Goal: Find specific page/section: Find specific page/section

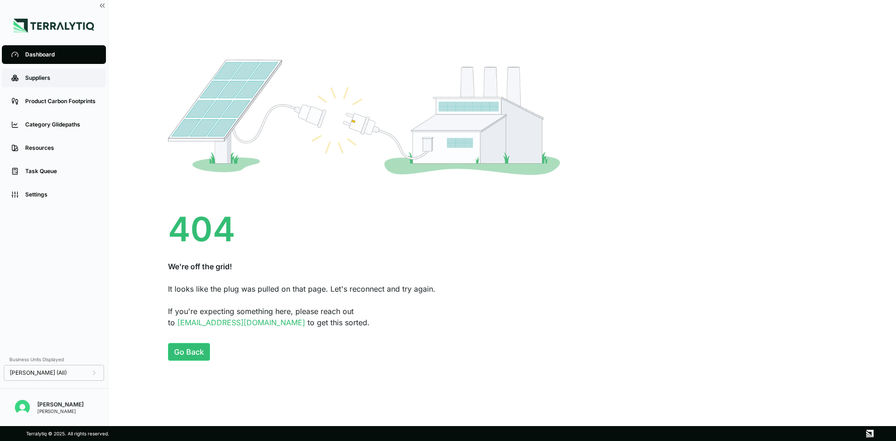
click at [54, 80] on div "Suppliers" at bounding box center [60, 77] width 71 height 7
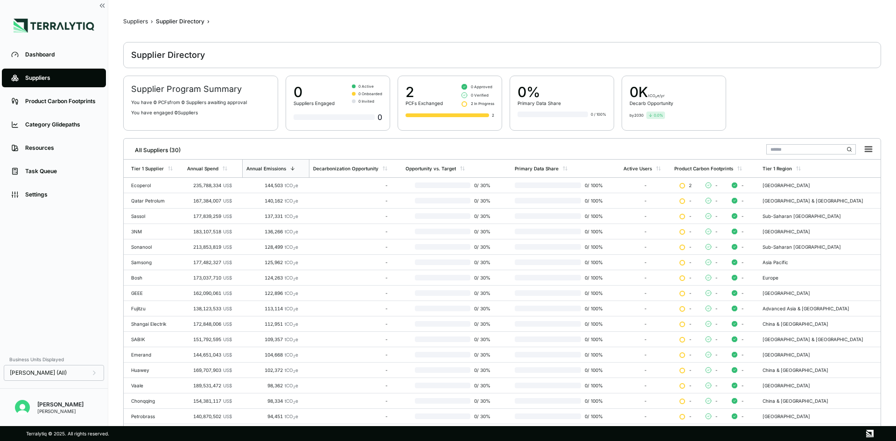
click at [51, 111] on li "Product Carbon Footprints" at bounding box center [54, 101] width 108 height 23
click at [55, 99] on div "Product Carbon Footprints" at bounding box center [60, 101] width 71 height 7
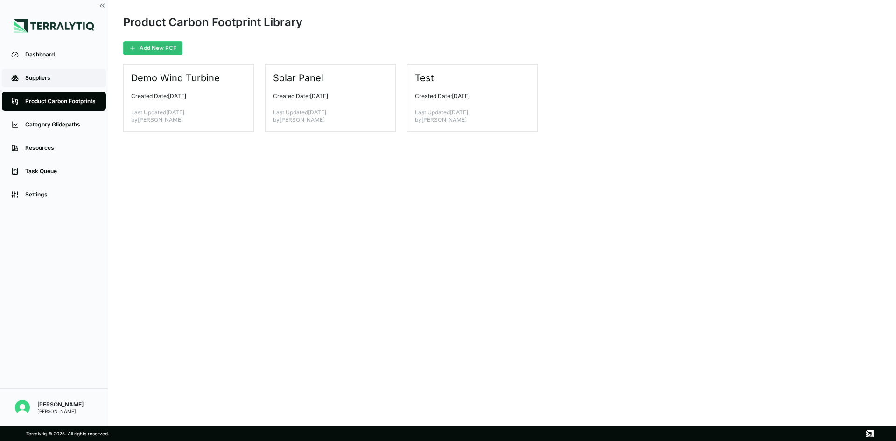
click at [55, 83] on link "Suppliers" at bounding box center [54, 78] width 104 height 19
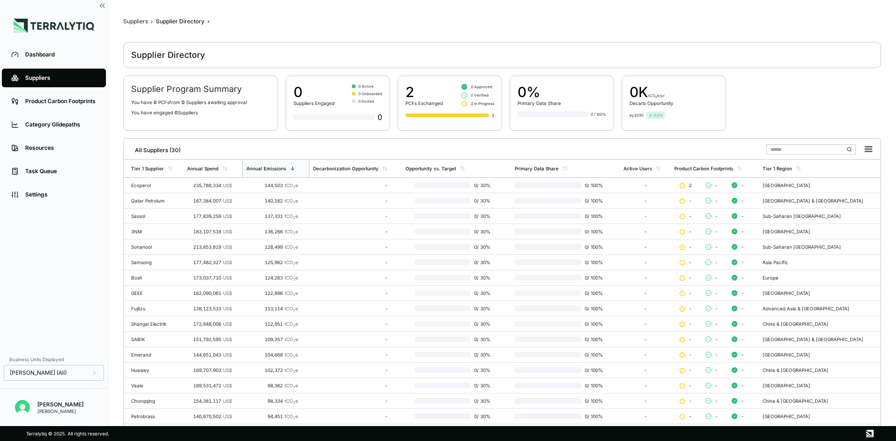
click at [55, 83] on link "Suppliers" at bounding box center [54, 78] width 104 height 19
click at [51, 94] on link "Product Carbon Footprints" at bounding box center [54, 101] width 104 height 19
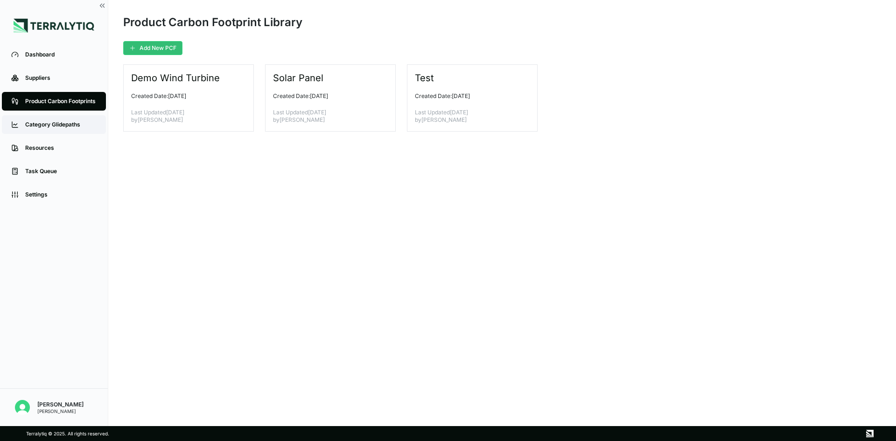
click at [50, 122] on div "Category Glidepaths" at bounding box center [60, 124] width 71 height 7
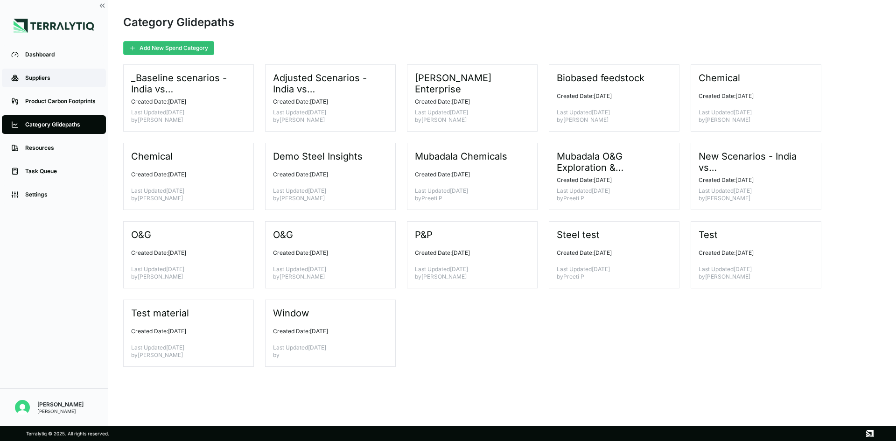
click at [42, 77] on div "Suppliers" at bounding box center [60, 77] width 71 height 7
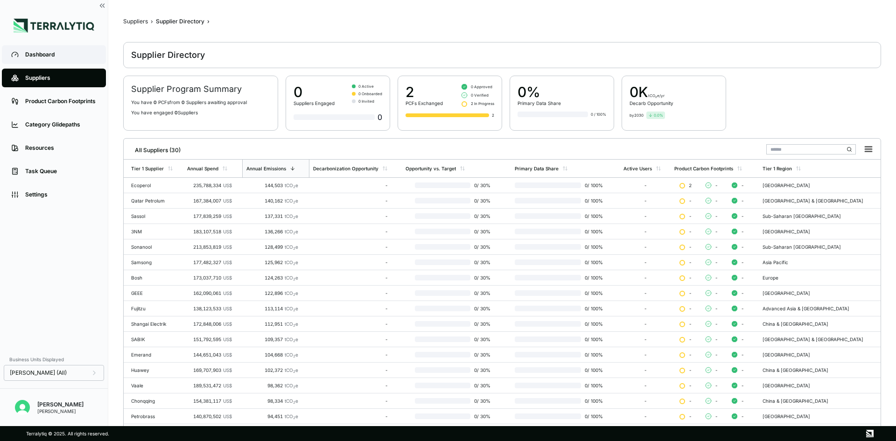
click at [42, 51] on div "Dashboard" at bounding box center [60, 54] width 71 height 7
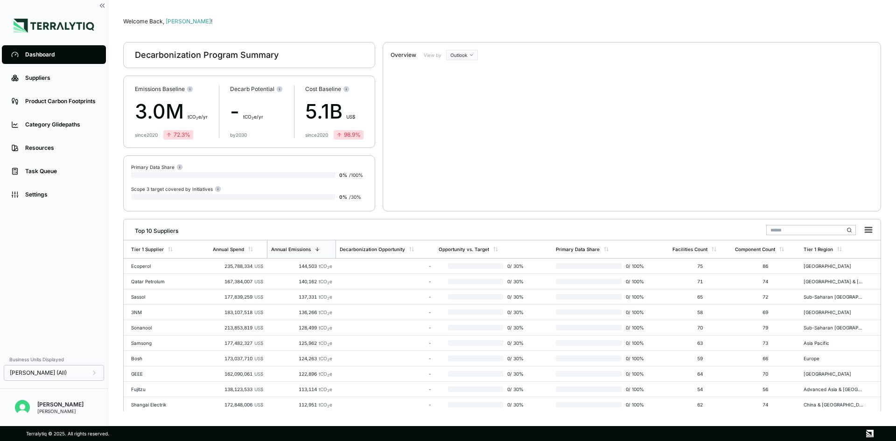
click at [49, 68] on li "Suppliers" at bounding box center [54, 77] width 108 height 23
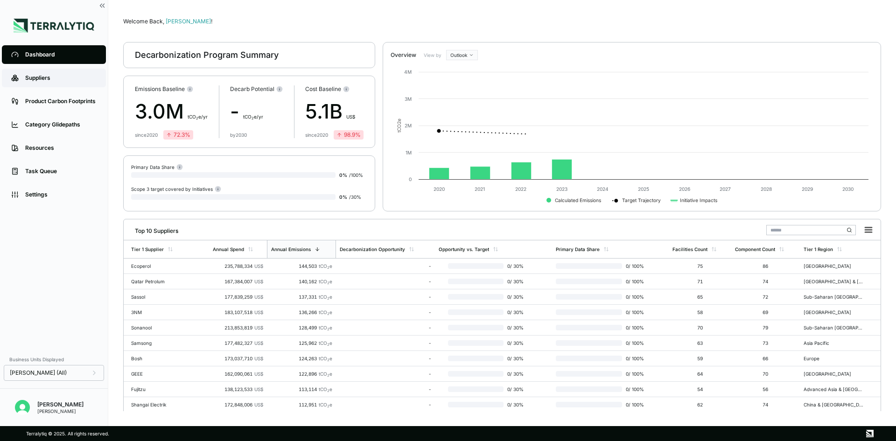
click at [52, 76] on div "Suppliers" at bounding box center [60, 77] width 71 height 7
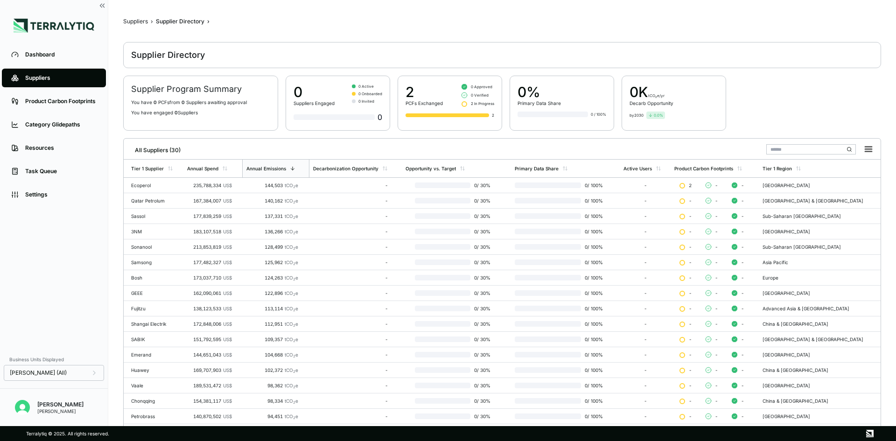
click at [55, 113] on li "Category Glidepaths" at bounding box center [54, 124] width 108 height 23
click at [56, 104] on div "Product Carbon Footprints" at bounding box center [60, 101] width 71 height 7
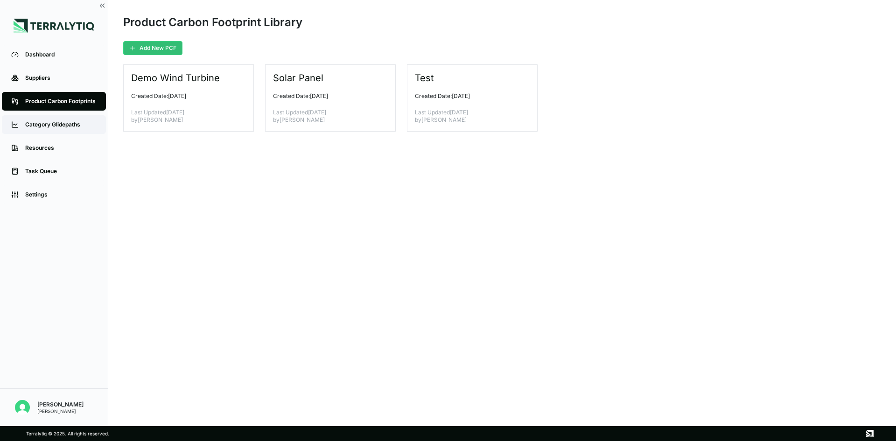
click at [64, 119] on link "Category Glidepaths" at bounding box center [54, 124] width 104 height 19
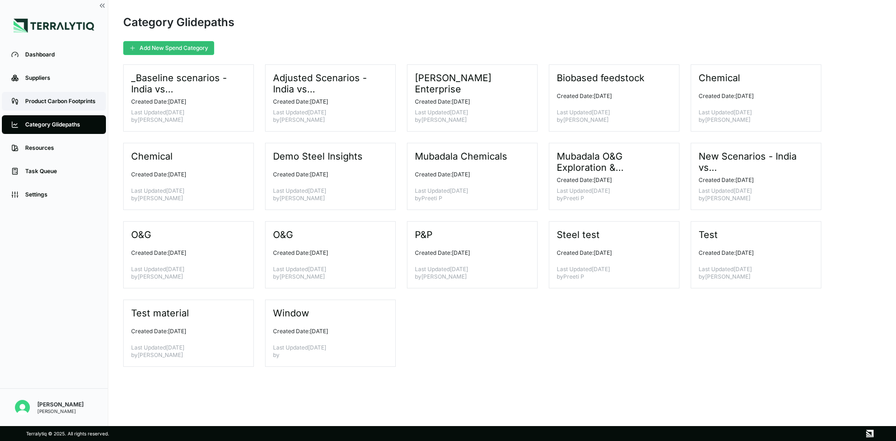
click at [68, 102] on div "Product Carbon Footprints" at bounding box center [60, 101] width 71 height 7
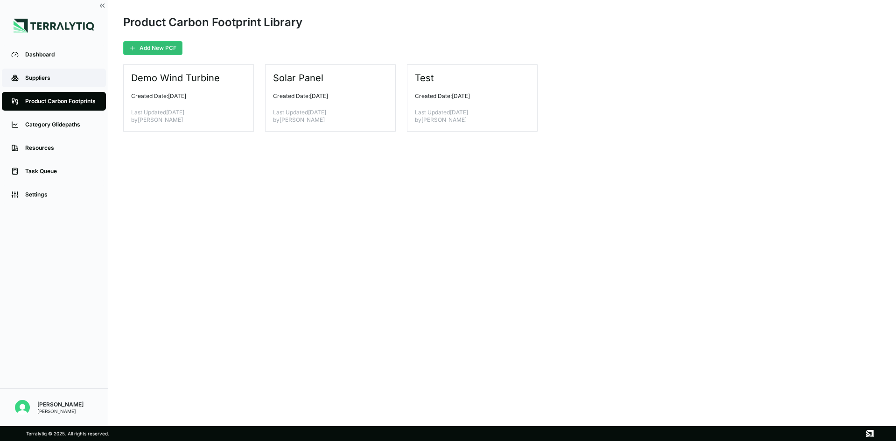
click at [48, 72] on link "Suppliers" at bounding box center [54, 78] width 104 height 19
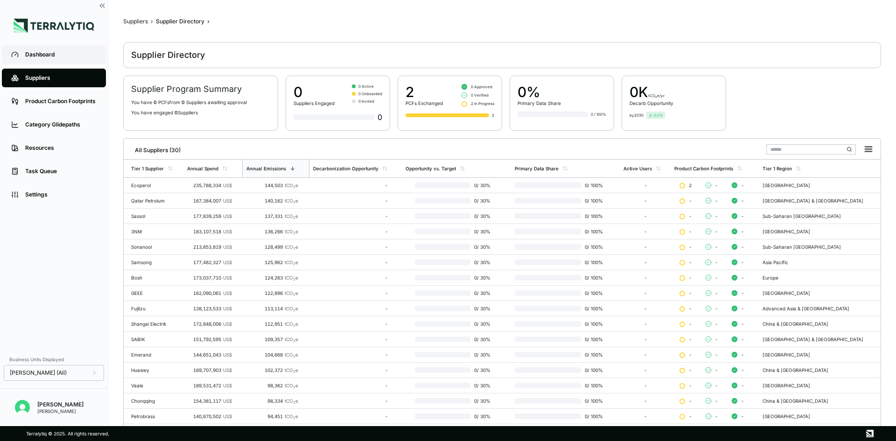
click at [49, 60] on link "Dashboard" at bounding box center [54, 54] width 104 height 19
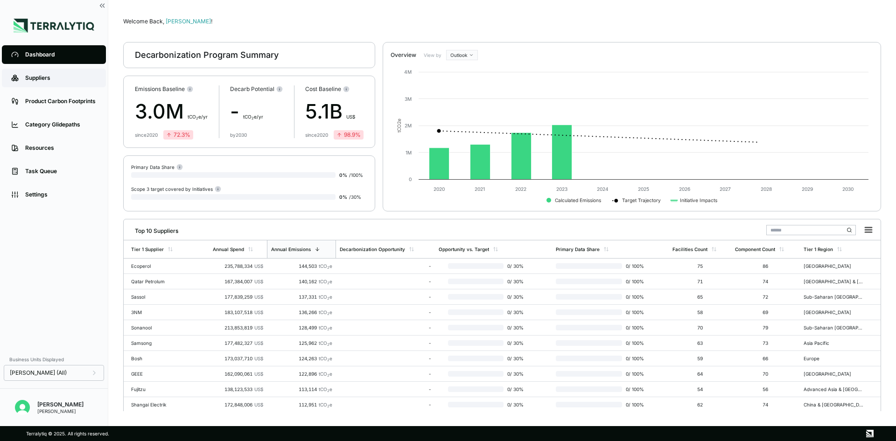
click at [49, 80] on div "Suppliers" at bounding box center [60, 77] width 71 height 7
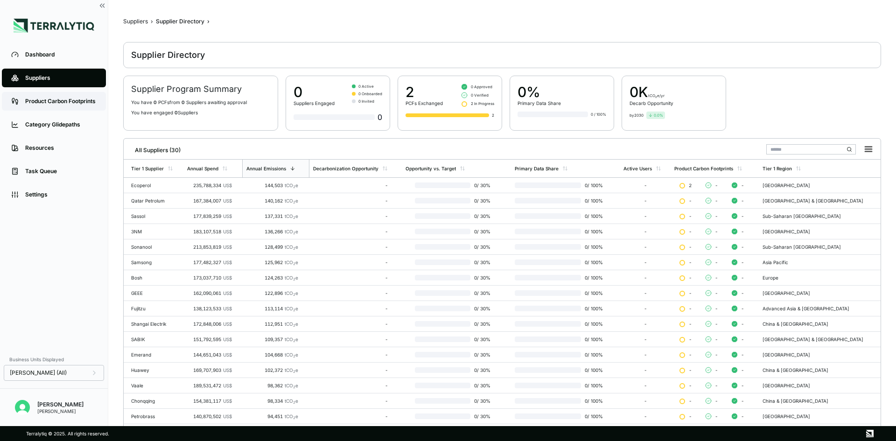
click at [49, 106] on link "Product Carbon Footprints" at bounding box center [54, 101] width 104 height 19
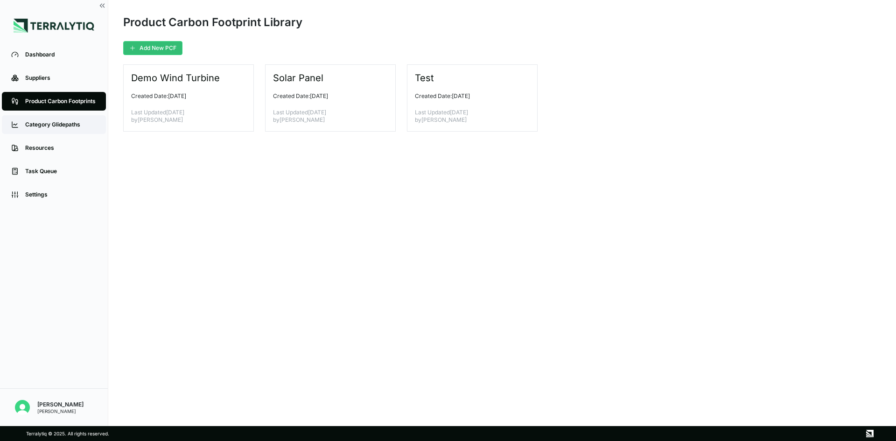
click at [46, 116] on link "Category Glidepaths" at bounding box center [54, 124] width 104 height 19
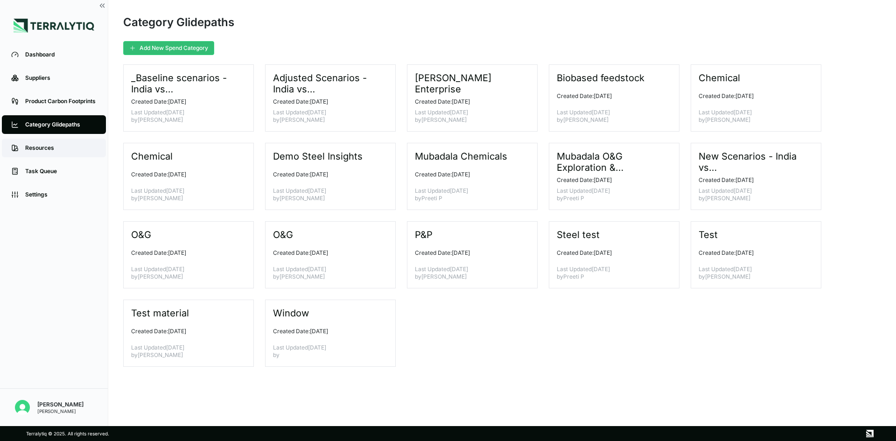
click at [43, 141] on link "Resources" at bounding box center [54, 148] width 104 height 19
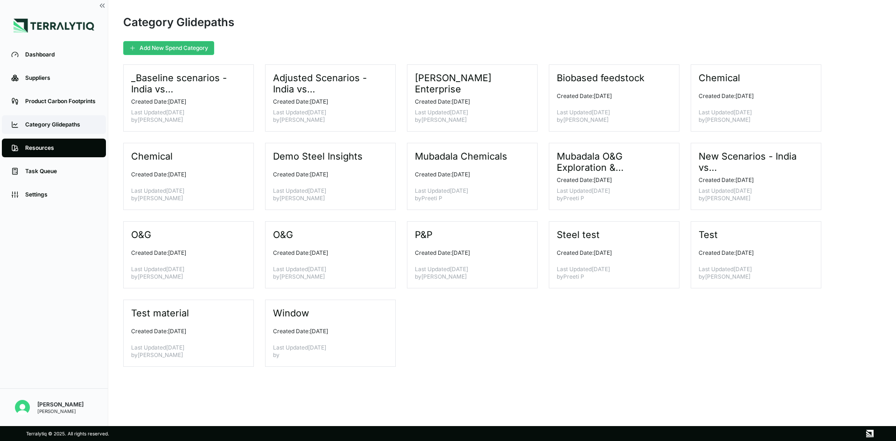
click at [43, 125] on div "Category Glidepaths" at bounding box center [60, 124] width 71 height 7
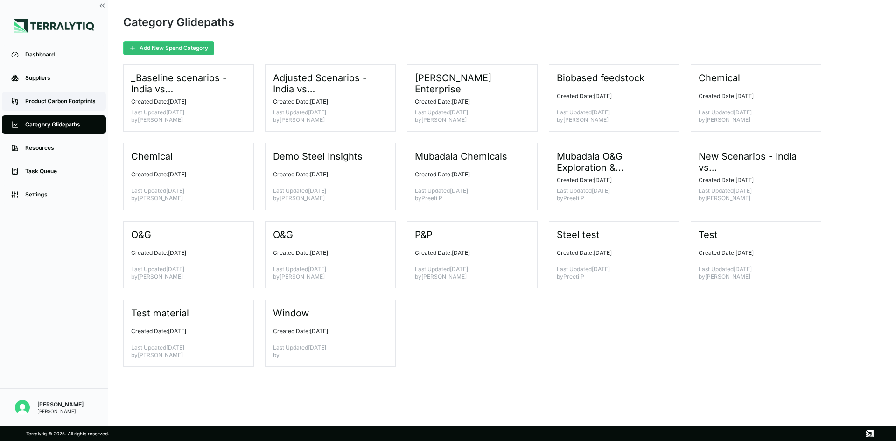
click at [48, 97] on link "Product Carbon Footprints" at bounding box center [54, 101] width 104 height 19
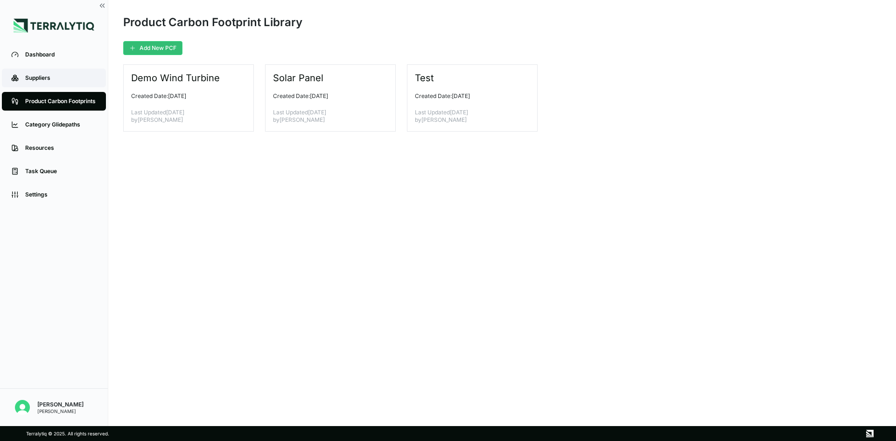
click at [43, 76] on div "Suppliers" at bounding box center [60, 77] width 71 height 7
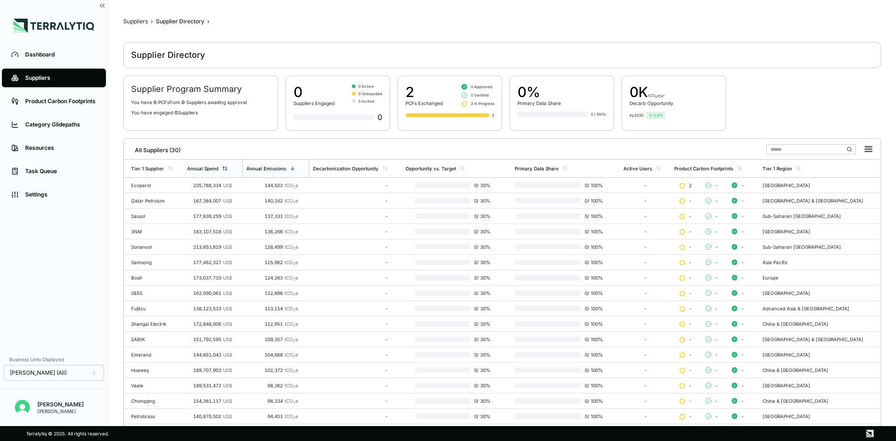
click at [234, 169] on div "Annual Spend" at bounding box center [212, 169] width 59 height 18
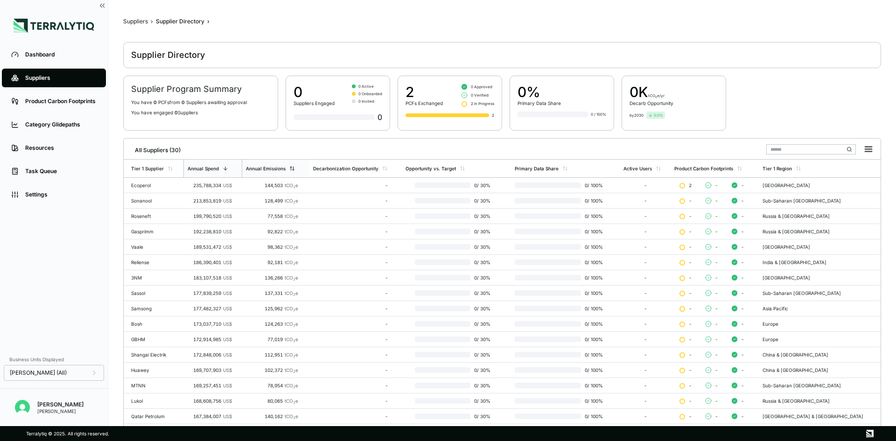
click at [267, 165] on div "Annual Emissions" at bounding box center [275, 169] width 67 height 18
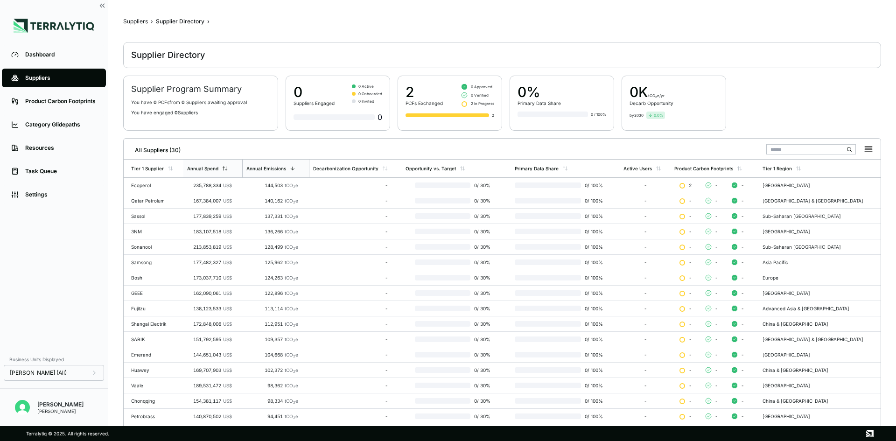
click at [216, 176] on div "Annual Spend" at bounding box center [212, 169] width 59 height 18
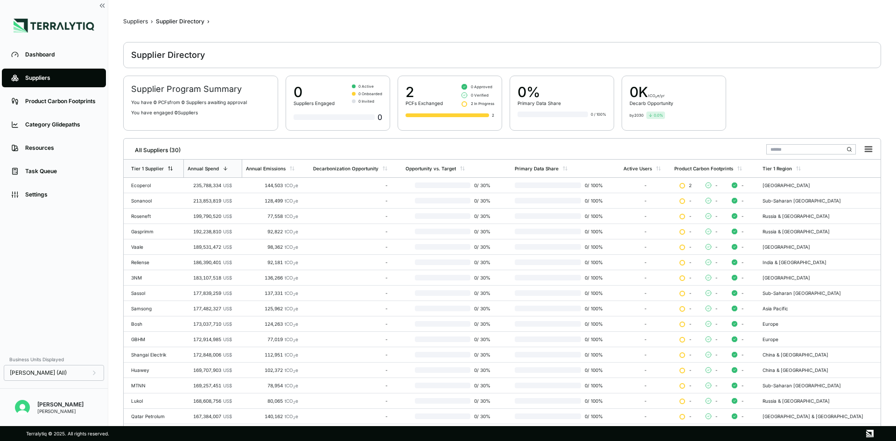
click at [165, 173] on div "Tier 1 Supplier" at bounding box center [154, 169] width 60 height 18
click at [216, 169] on div "Annual Spend" at bounding box center [203, 169] width 31 height 6
click at [152, 169] on div "Tier 1 Supplier" at bounding box center [147, 169] width 33 height 6
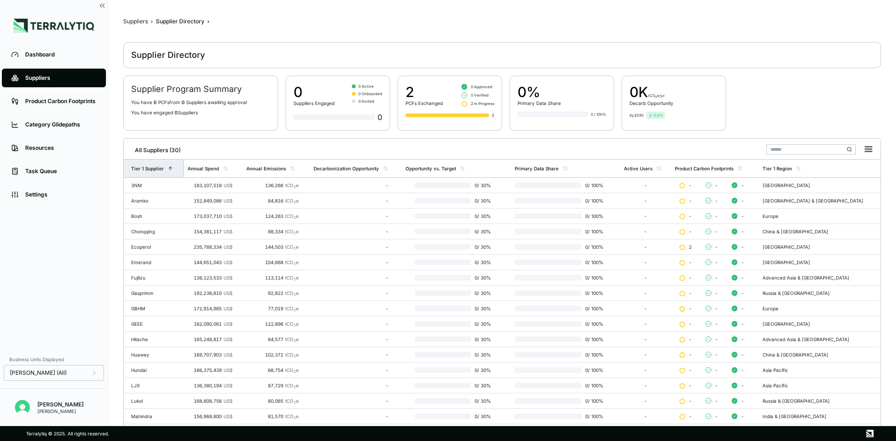
click at [152, 169] on div "Tier 1 Supplier" at bounding box center [147, 169] width 33 height 6
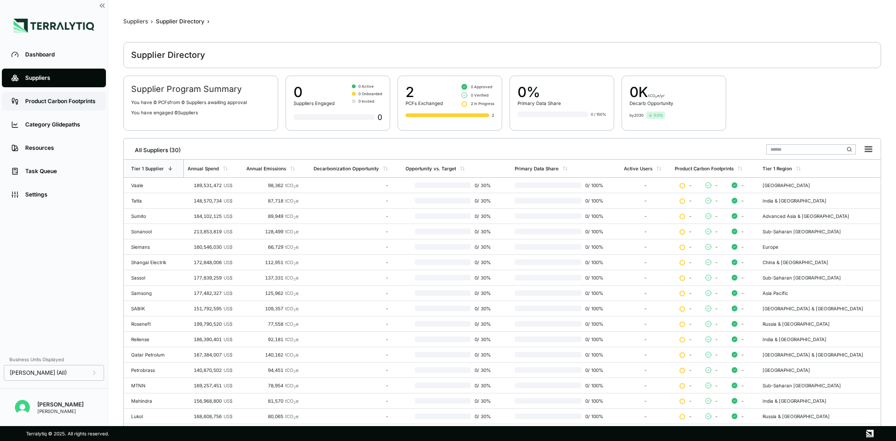
click at [39, 102] on div "Product Carbon Footprints" at bounding box center [60, 101] width 71 height 7
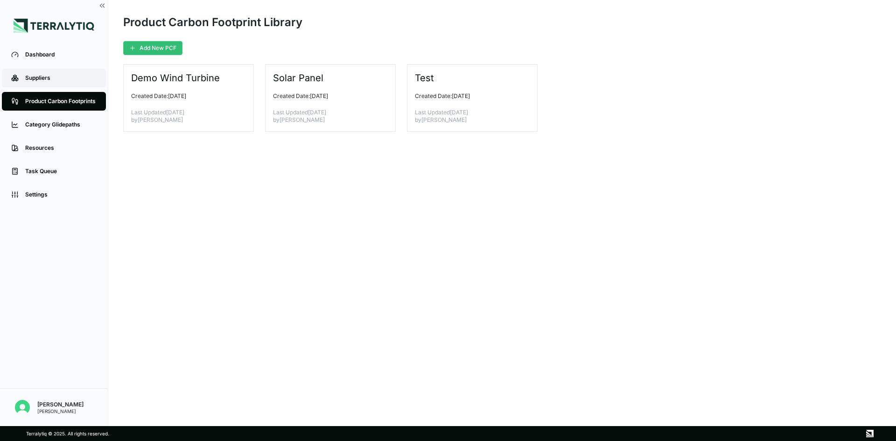
click at [39, 85] on link "Suppliers" at bounding box center [54, 78] width 104 height 19
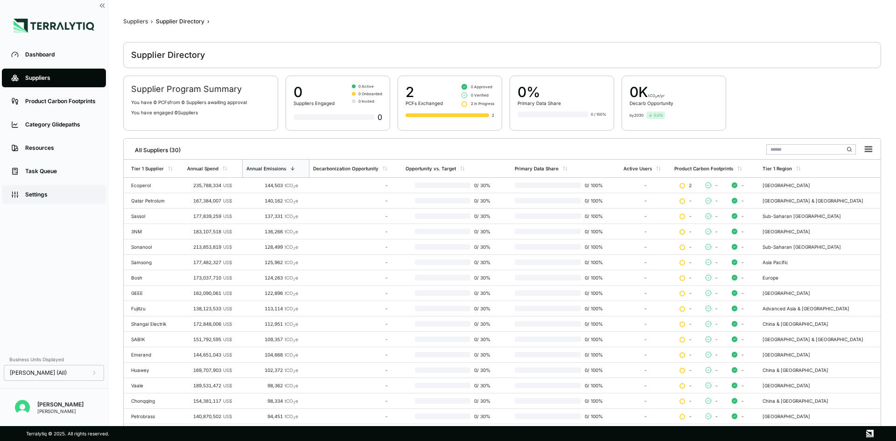
click at [39, 192] on div "Settings" at bounding box center [60, 194] width 71 height 7
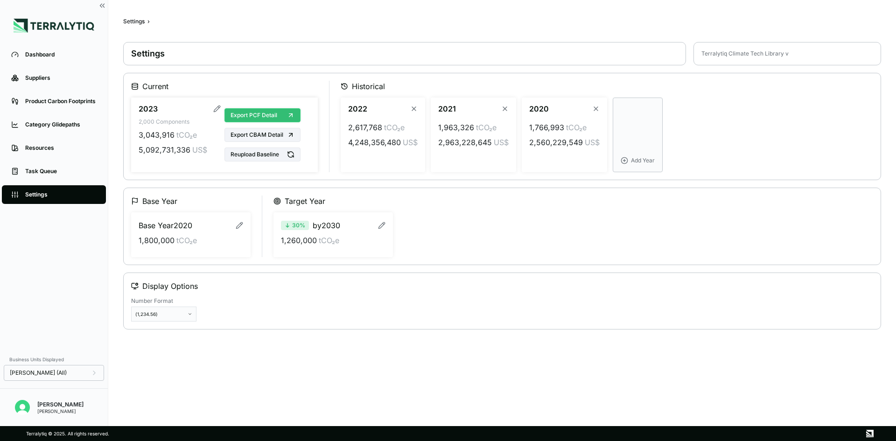
click at [264, 115] on span "Export PCF Detail" at bounding box center [253, 115] width 47 height 7
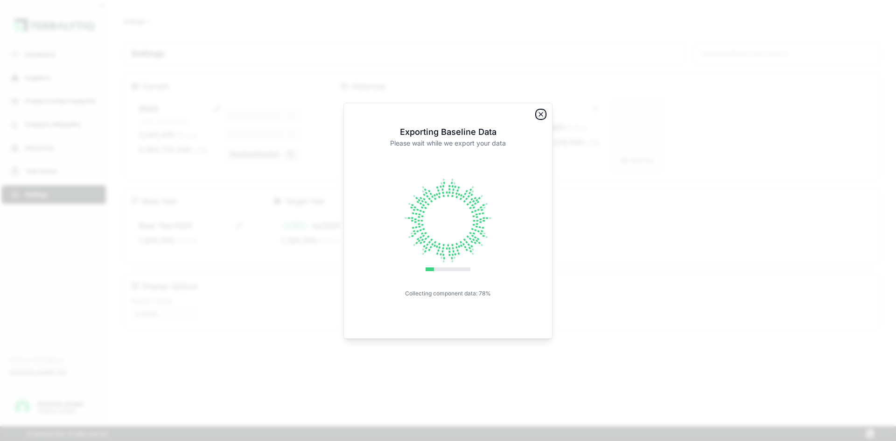
click at [540, 115] on icon "button" at bounding box center [540, 114] width 7 height 7
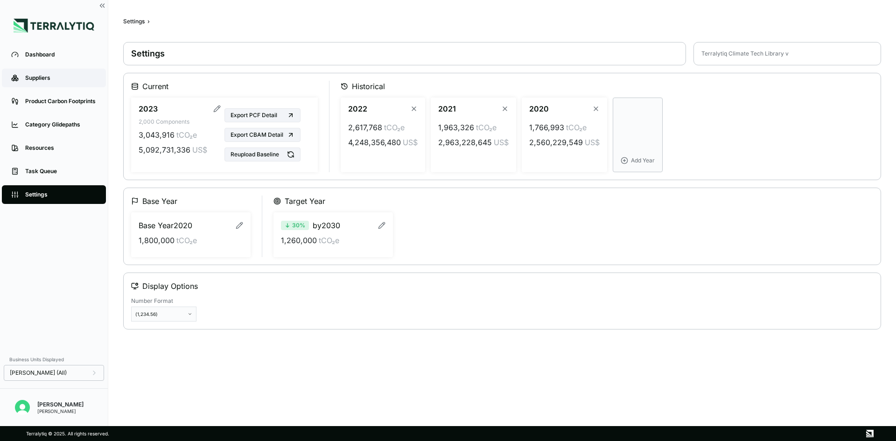
click at [36, 77] on div "Suppliers" at bounding box center [60, 77] width 71 height 7
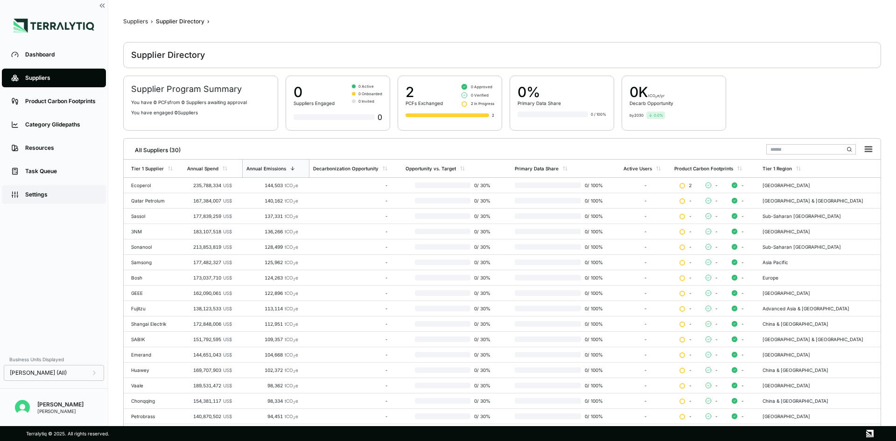
click at [41, 194] on div "Settings" at bounding box center [60, 194] width 71 height 7
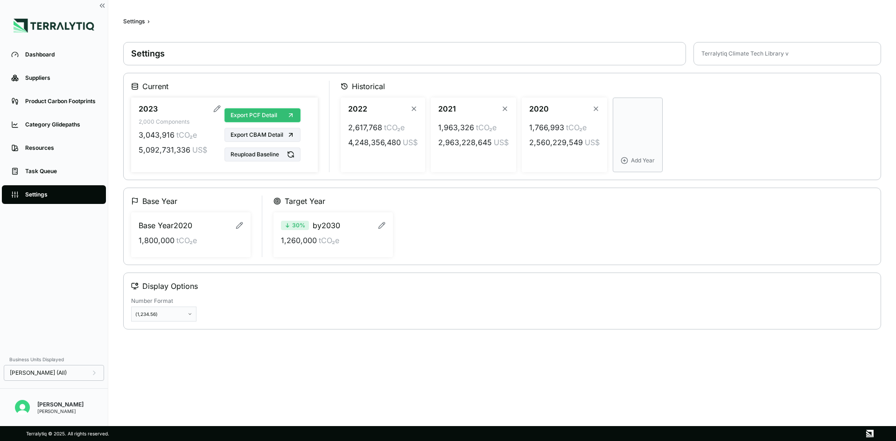
click at [288, 113] on icon at bounding box center [290, 115] width 7 height 7
